Goal: Task Accomplishment & Management: Complete application form

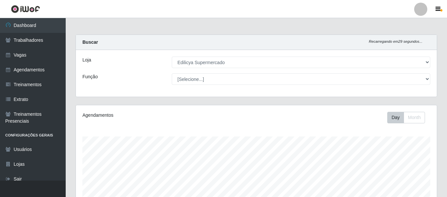
select select "460"
click at [425, 10] on div at bounding box center [420, 9] width 13 height 13
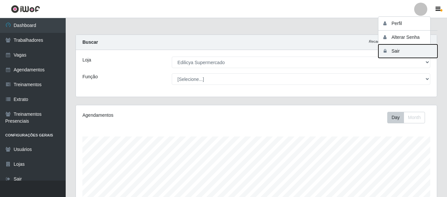
click at [406, 51] on button "Sair" at bounding box center [407, 50] width 59 height 13
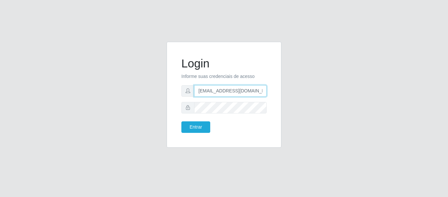
drag, startPoint x: 253, startPoint y: 89, endPoint x: 174, endPoint y: 81, distance: 79.5
click at [174, 81] on div "Login Informe suas credenciais de acesso camila@sapore.com.br Entrar" at bounding box center [224, 95] width 115 height 106
type input "camila@carnesecortes"
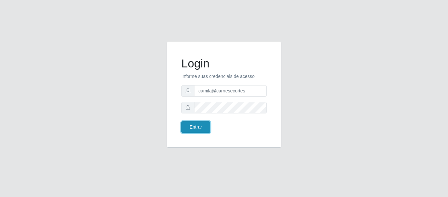
click at [198, 127] on button "Entrar" at bounding box center [196, 126] width 29 height 11
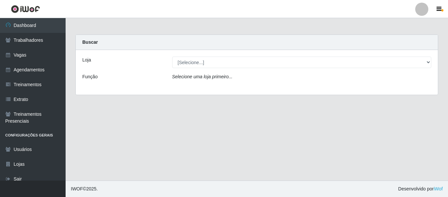
click at [194, 69] on div "Loja [Selecione...] Carnes & Cortes Função Selecione uma loja primeiro..." at bounding box center [257, 72] width 362 height 45
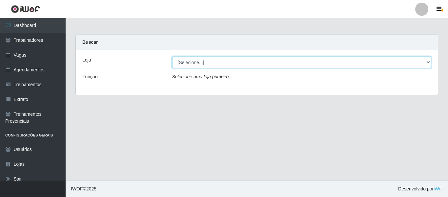
click at [194, 63] on select "[Selecione...] Carnes & Cortes" at bounding box center [302, 61] width 260 height 11
select select "433"
click at [172, 56] on select "[Selecione...] Carnes & Cortes" at bounding box center [302, 61] width 260 height 11
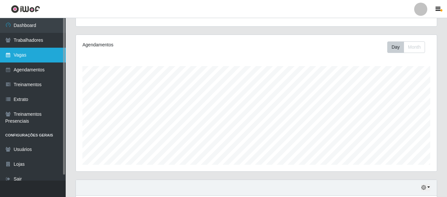
scroll to position [53, 0]
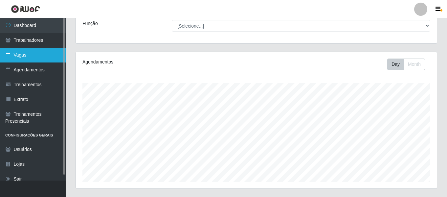
click at [26, 52] on link "Vagas" at bounding box center [33, 55] width 66 height 15
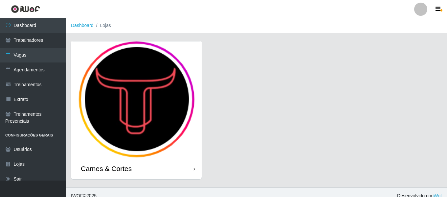
click at [153, 104] on img at bounding box center [136, 99] width 131 height 116
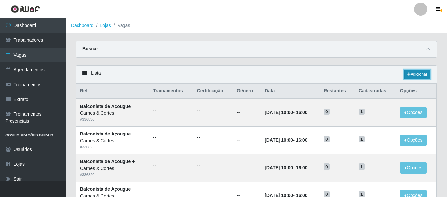
click at [416, 73] on link "Adicionar" at bounding box center [417, 74] width 26 height 9
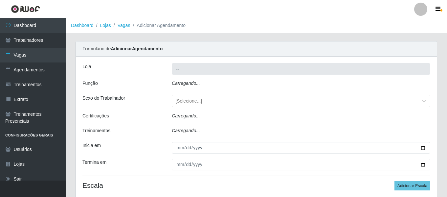
type input "Carnes & Cortes"
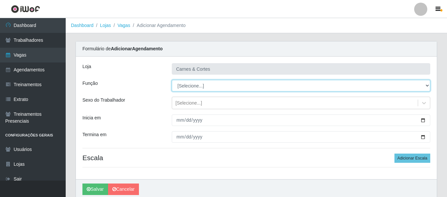
click at [207, 86] on select "[Selecione...] ASG ASG + ASG ++ Balconista de Açougue Balconista de Açougue + B…" at bounding box center [301, 85] width 258 height 11
select select "123"
click at [172, 80] on select "[Selecione...] ASG ASG + ASG ++ Balconista de Açougue Balconista de Açougue + B…" at bounding box center [301, 85] width 258 height 11
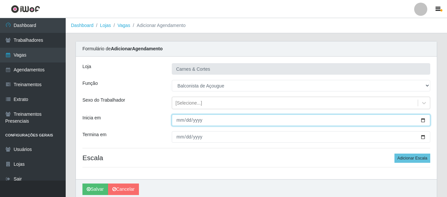
click at [180, 123] on input "Inicia em" at bounding box center [301, 119] width 258 height 11
type input "2025-09-19"
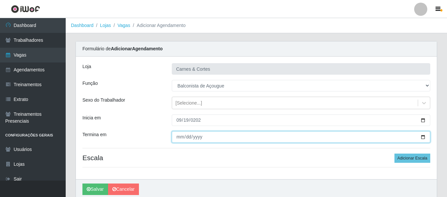
click at [182, 133] on input "Termina em" at bounding box center [301, 136] width 258 height 11
type input "0009-01-19"
click at [186, 139] on input "0009-01-19" at bounding box center [301, 136] width 258 height 11
type input "2025-09-19"
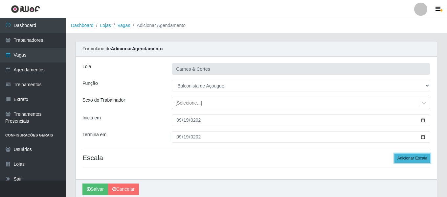
click at [410, 158] on button "Adicionar Escala" at bounding box center [412, 157] width 36 height 9
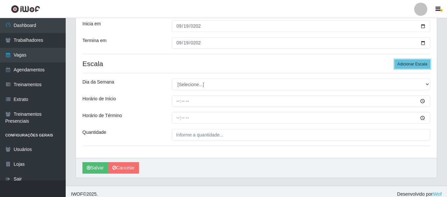
scroll to position [99, 0]
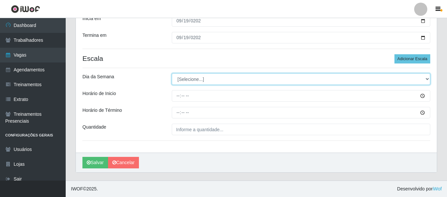
click at [176, 74] on select "[Selecione...] Segunda Terça Quarta Quinta Sexta Sábado Domingo" at bounding box center [301, 78] width 258 height 11
select select "5"
click at [172, 73] on select "[Selecione...] Segunda Terça Quarta Quinta Sexta Sábado Domingo" at bounding box center [301, 78] width 258 height 11
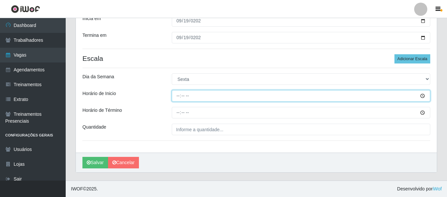
click at [177, 98] on input "Horário de Inicio" at bounding box center [301, 95] width 258 height 11
type input "14:00"
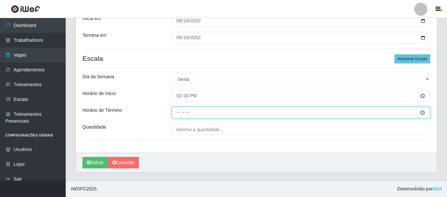
click at [173, 110] on input "Horário de Término" at bounding box center [301, 112] width 258 height 11
type input "20:00"
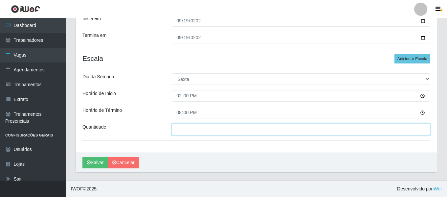
click at [181, 124] on input "___" at bounding box center [301, 128] width 258 height 11
type input "1__"
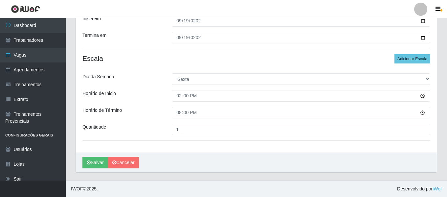
click at [138, 95] on div "Horário de Inicio" at bounding box center [121, 95] width 89 height 11
click at [97, 159] on button "Salvar" at bounding box center [95, 162] width 26 height 11
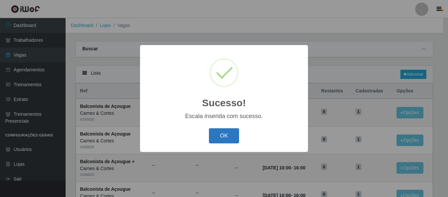
click at [227, 139] on button "OK" at bounding box center [224, 135] width 31 height 15
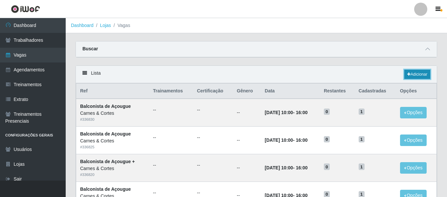
click at [422, 76] on link "Adicionar" at bounding box center [417, 74] width 26 height 9
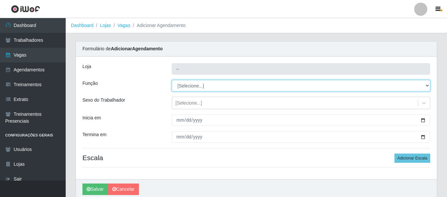
click at [190, 84] on select "[Selecione...] ASG ASG + ASG ++ Balconista de Açougue Balconista de Açougue + B…" at bounding box center [301, 85] width 258 height 11
type input "Carnes & Cortes"
select select "124"
click at [172, 80] on select "[Selecione...] ASG ASG + ASG ++ Balconista de Açougue Balconista de Açougue + B…" at bounding box center [301, 85] width 258 height 11
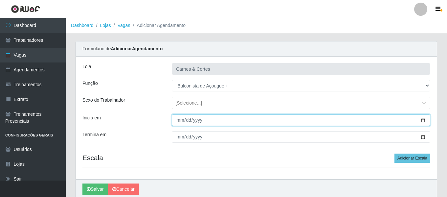
click at [175, 120] on input "Inicia em" at bounding box center [301, 119] width 258 height 11
type input "2025-09-20"
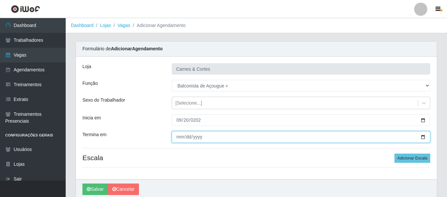
click at [182, 137] on input "Termina em" at bounding box center [301, 136] width 258 height 11
type input "0022-09-20"
type input "2025-09-20"
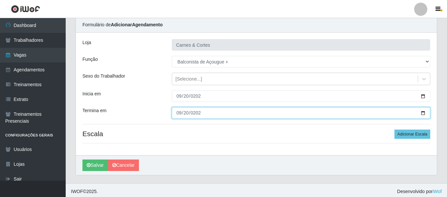
scroll to position [27, 0]
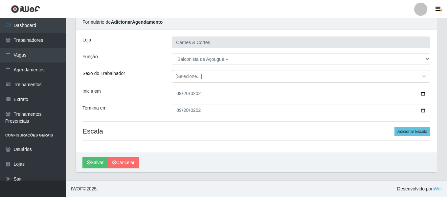
click at [409, 126] on div "Loja Carnes & Cortes Função [Selecione...] ASG ASG + ASG ++ Balconista de Açoug…" at bounding box center [256, 91] width 361 height 122
click at [410, 131] on button "Adicionar Escala" at bounding box center [412, 131] width 36 height 9
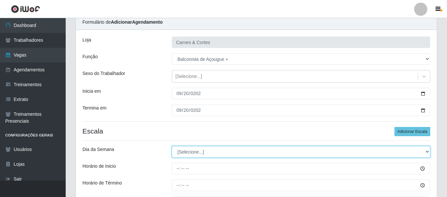
click at [224, 151] on select "[Selecione...] Segunda Terça Quarta Quinta Sexta Sábado Domingo" at bounding box center [301, 151] width 258 height 11
select select "6"
click at [172, 146] on select "[Selecione...] Segunda Terça Quarta Quinta Sexta Sábado Domingo" at bounding box center [301, 151] width 258 height 11
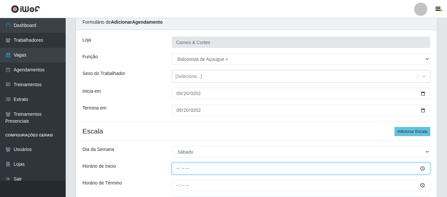
click at [177, 172] on input "Horário de Inicio" at bounding box center [301, 168] width 258 height 11
type input "14:00"
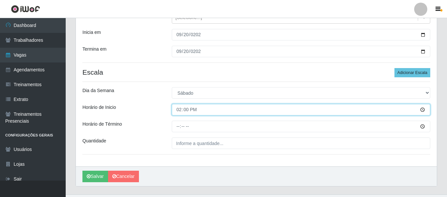
scroll to position [92, 0]
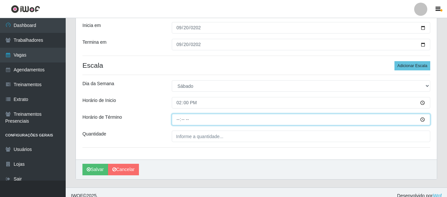
click at [179, 119] on input "Horário de Término" at bounding box center [301, 119] width 258 height 11
type input "20:00"
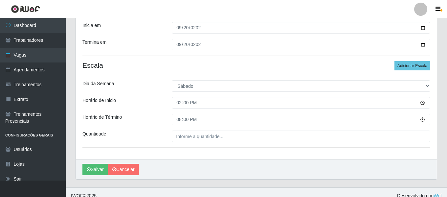
click at [199, 130] on div "Loja Carnes & Cortes Função [Selecione...] ASG ASG + ASG ++ Balconista de Açoug…" at bounding box center [256, 61] width 361 height 195
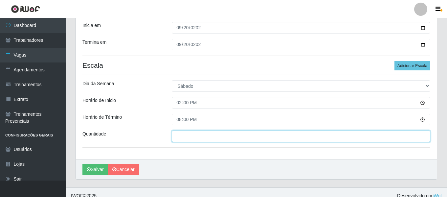
click at [200, 133] on input "___" at bounding box center [301, 135] width 258 height 11
type input "1__"
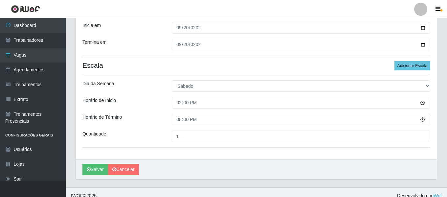
click at [133, 104] on div "Horário de Inicio" at bounding box center [121, 102] width 89 height 11
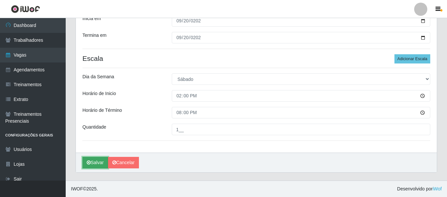
click at [100, 161] on button "Salvar" at bounding box center [95, 162] width 26 height 11
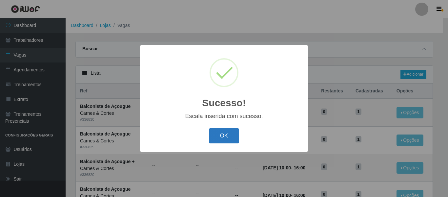
click at [231, 139] on button "OK" at bounding box center [224, 135] width 31 height 15
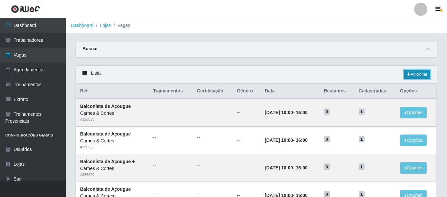
click at [416, 75] on link "Adicionar" at bounding box center [417, 74] width 26 height 9
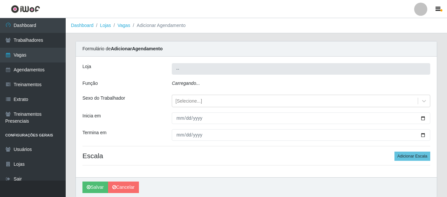
type input "Carnes & Cortes"
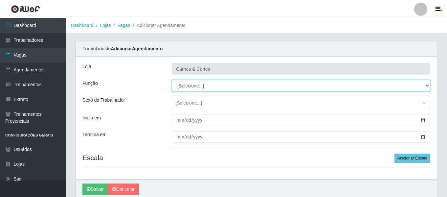
click at [200, 84] on select "[Selecione...] ASG ASG + ASG ++ Balconista de Açougue Balconista de Açougue + B…" at bounding box center [301, 85] width 258 height 11
select select "123"
click at [172, 80] on select "[Selecione...] ASG ASG + ASG ++ Balconista de Açougue Balconista de Açougue + B…" at bounding box center [301, 85] width 258 height 11
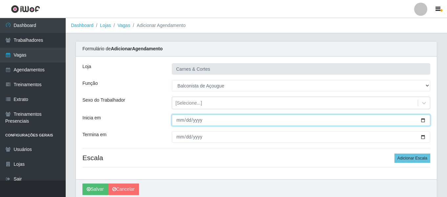
click at [180, 120] on input "Inicia em" at bounding box center [301, 119] width 258 height 11
type input "2025-09-26"
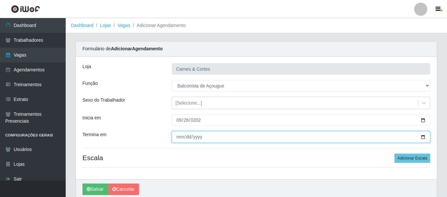
click at [178, 137] on input "Termina em" at bounding box center [301, 136] width 258 height 11
type input "0205-09-26"
type input "2025-09-26"
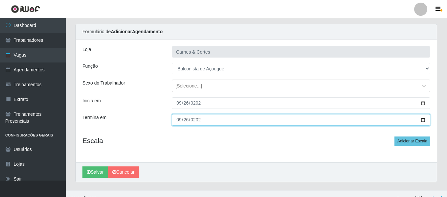
scroll to position [27, 0]
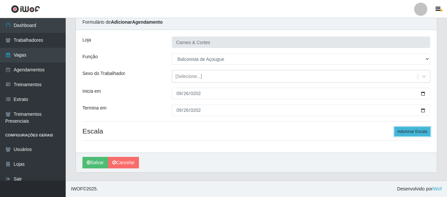
click at [410, 129] on button "Adicionar Escala" at bounding box center [412, 131] width 36 height 9
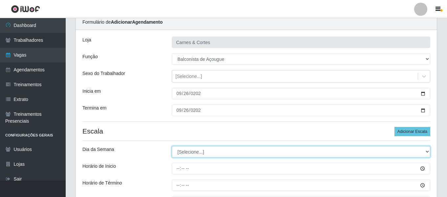
click at [189, 152] on select "[Selecione...] Segunda Terça Quarta Quinta Sexta Sábado Domingo" at bounding box center [301, 151] width 258 height 11
select select "5"
click at [172, 146] on select "[Selecione...] Segunda Terça Quarta Quinta Sexta Sábado Domingo" at bounding box center [301, 151] width 258 height 11
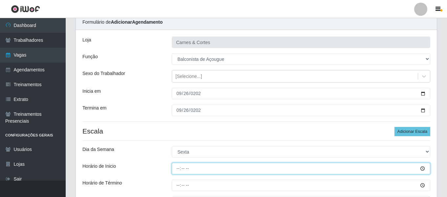
click at [176, 168] on input "Horário de Inicio" at bounding box center [301, 168] width 258 height 11
type input "14:00"
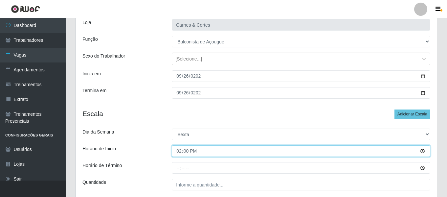
scroll to position [59, 0]
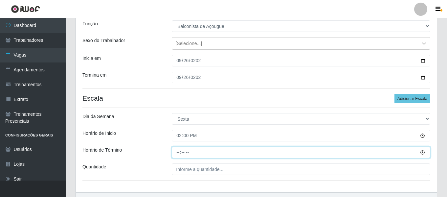
click at [181, 150] on input "Horário de Término" at bounding box center [301, 151] width 258 height 11
type input "20:00"
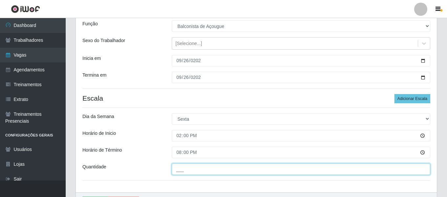
click at [211, 173] on input "___" at bounding box center [301, 168] width 258 height 11
type input "1__"
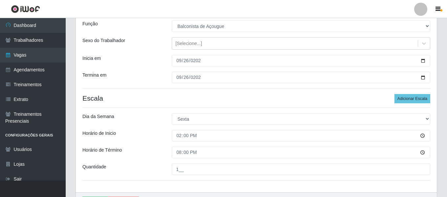
click at [134, 135] on div "Horário de Inicio" at bounding box center [121, 135] width 89 height 11
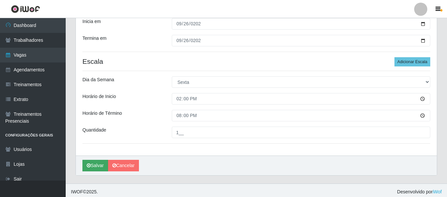
scroll to position [99, 0]
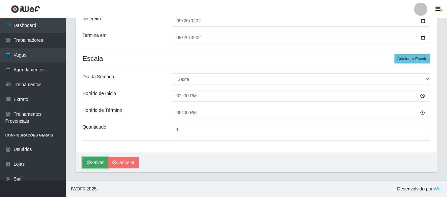
click at [98, 161] on button "Salvar" at bounding box center [95, 162] width 26 height 11
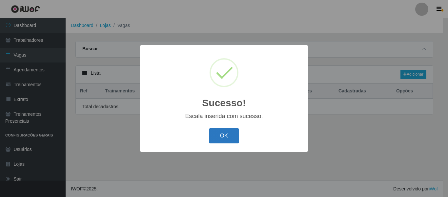
click at [217, 136] on button "OK" at bounding box center [224, 135] width 31 height 15
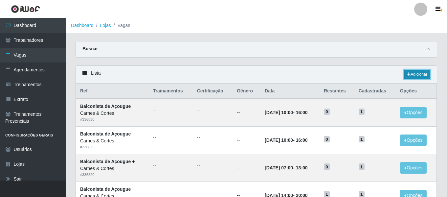
click at [422, 76] on link "Adicionar" at bounding box center [417, 74] width 26 height 9
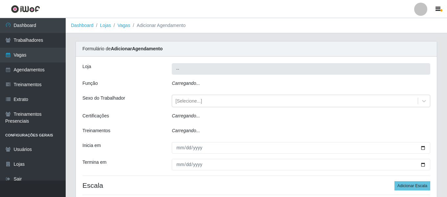
type input "Carnes & Cortes"
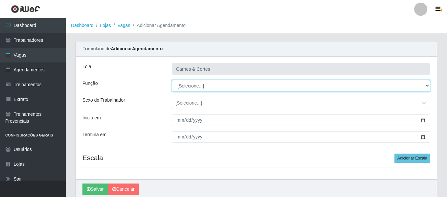
click at [204, 84] on select "[Selecione...] ASG ASG + ASG ++ Balconista de Açougue Balconista de Açougue + B…" at bounding box center [301, 85] width 258 height 11
select select "124"
click at [172, 80] on select "[Selecione...] ASG ASG + ASG ++ Balconista de Açougue Balconista de Açougue + B…" at bounding box center [301, 85] width 258 height 11
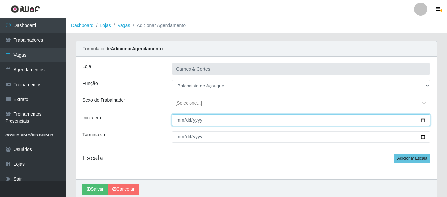
click at [174, 121] on input "Inicia em" at bounding box center [301, 119] width 258 height 11
type input "2025-09-27"
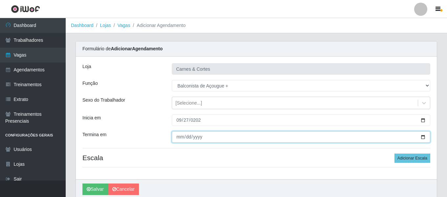
click at [174, 136] on input "Termina em" at bounding box center [301, 136] width 258 height 11
type input "2025-09-27"
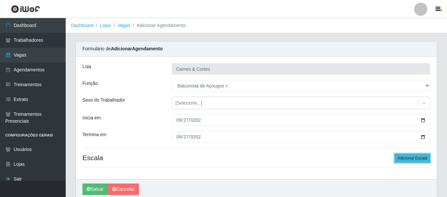
click at [426, 156] on button "Adicionar Escala" at bounding box center [412, 157] width 36 height 9
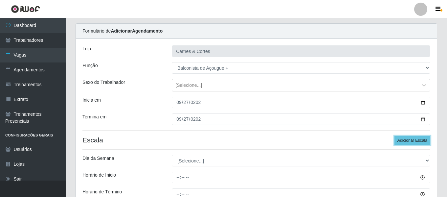
scroll to position [33, 0]
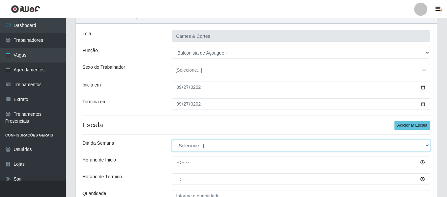
click at [196, 146] on select "[Selecione...] Segunda Terça Quarta Quinta Sexta Sábado Domingo" at bounding box center [301, 145] width 258 height 11
click at [197, 146] on select "[Selecione...] Segunda Terça Quarta Quinta Sexta Sábado Domingo" at bounding box center [301, 145] width 258 height 11
select select "6"
click at [172, 140] on select "[Selecione...] Segunda Terça Quarta Quinta Sexta Sábado Domingo" at bounding box center [301, 145] width 258 height 11
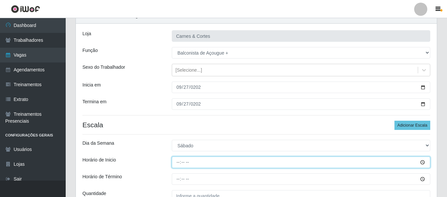
click at [181, 162] on input "Horário de Inicio" at bounding box center [301, 161] width 258 height 11
type input "14:00"
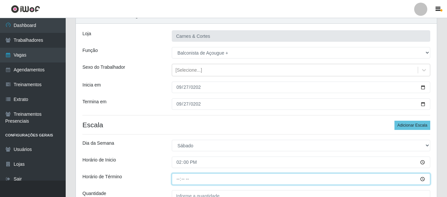
click at [179, 176] on input "Horário de Término" at bounding box center [301, 178] width 258 height 11
type input "20:00"
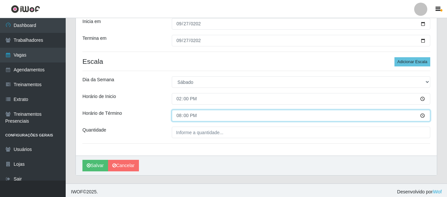
scroll to position [98, 0]
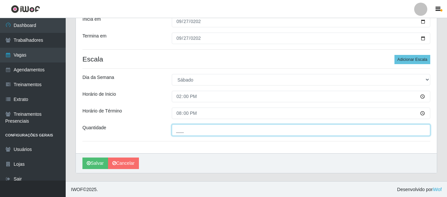
click at [191, 129] on input "___" at bounding box center [301, 129] width 258 height 11
type input "1__"
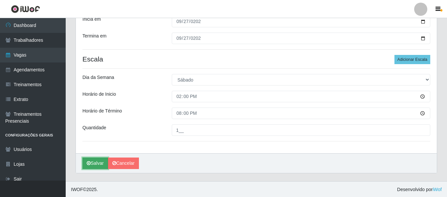
click at [86, 166] on button "Salvar" at bounding box center [95, 162] width 26 height 11
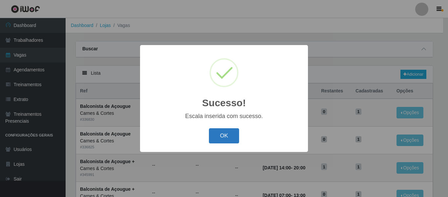
click at [228, 134] on button "OK" at bounding box center [224, 135] width 31 height 15
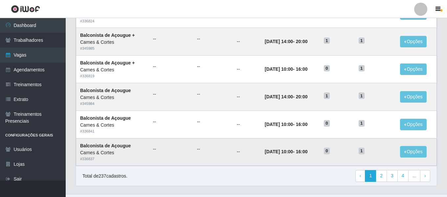
scroll to position [360, 0]
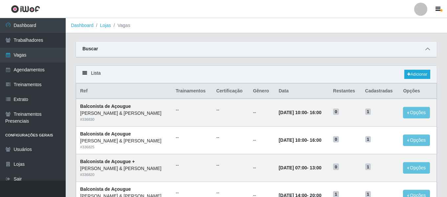
click at [430, 51] on span at bounding box center [428, 49] width 8 height 8
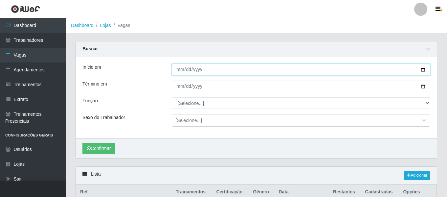
click at [180, 73] on input "Início em" at bounding box center [301, 69] width 258 height 11
type input "2025-09-19"
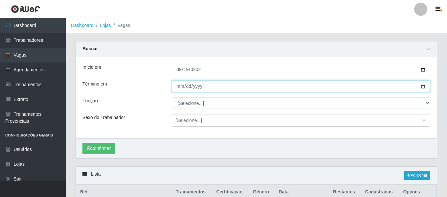
click at [180, 83] on input "Término em" at bounding box center [301, 85] width 258 height 11
type input "0009-01-19"
click at [185, 89] on input "0009-01-19" at bounding box center [301, 85] width 258 height 11
type input "2025-09-19"
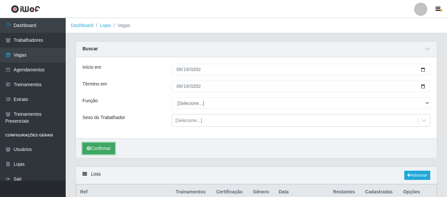
click at [108, 144] on button "Confirmar" at bounding box center [98, 147] width 33 height 11
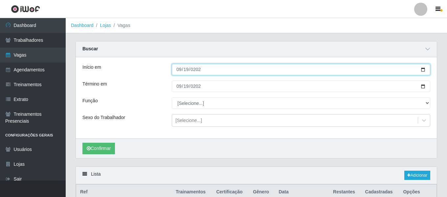
click at [182, 71] on input "2025-09-19" at bounding box center [301, 69] width 258 height 11
type input "2025-09-26"
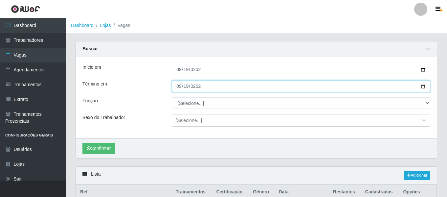
click at [182, 87] on input "2025-09-19" at bounding box center [301, 85] width 258 height 11
type input "2025-09-26"
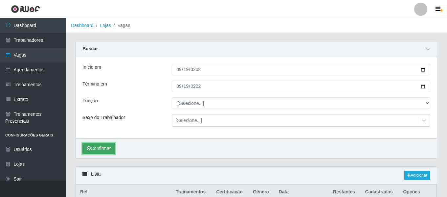
click at [111, 152] on button "Confirmar" at bounding box center [98, 147] width 33 height 11
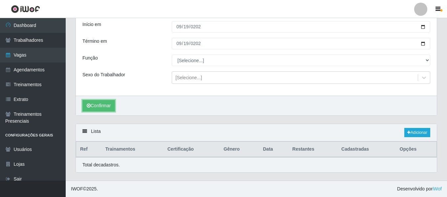
scroll to position [98, 0]
